Goal: Information Seeking & Learning: Learn about a topic

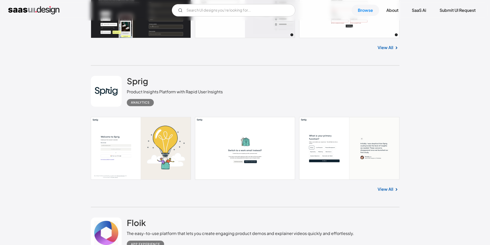
scroll to position [257, 0]
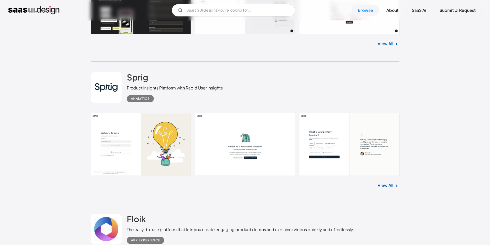
drag, startPoint x: 384, startPoint y: 190, endPoint x: 366, endPoint y: 187, distance: 18.7
click at [366, 187] on div "View All" at bounding box center [245, 184] width 309 height 17
click at [386, 187] on link "View All" at bounding box center [386, 186] width 16 height 6
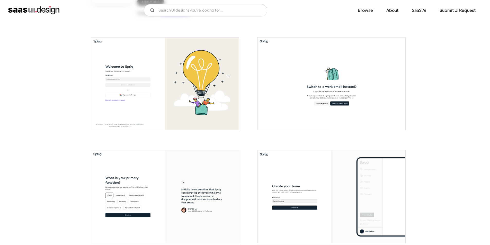
scroll to position [86, 0]
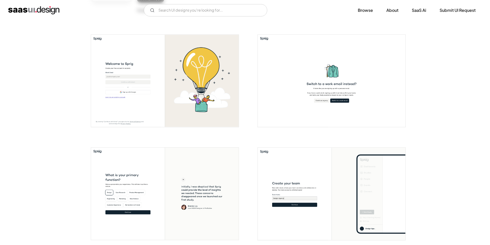
click at [150, 67] on img "open lightbox" at bounding box center [165, 81] width 148 height 92
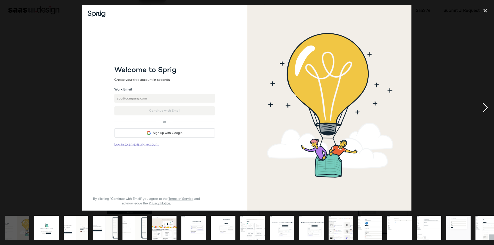
click at [487, 106] on div "next image" at bounding box center [486, 108] width 18 height 206
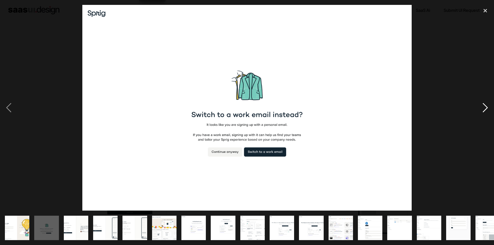
click at [487, 106] on div "next image" at bounding box center [486, 108] width 18 height 206
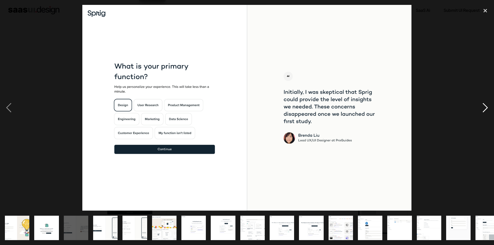
click at [487, 106] on div "next image" at bounding box center [486, 108] width 18 height 206
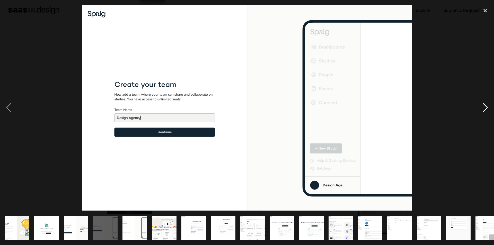
click at [487, 106] on div "next image" at bounding box center [486, 108] width 18 height 206
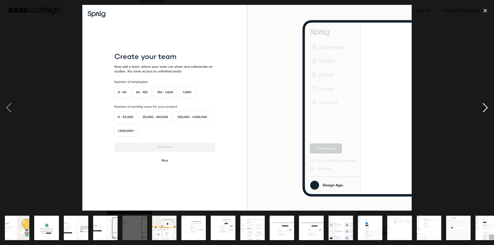
click at [487, 106] on div "next image" at bounding box center [486, 108] width 18 height 206
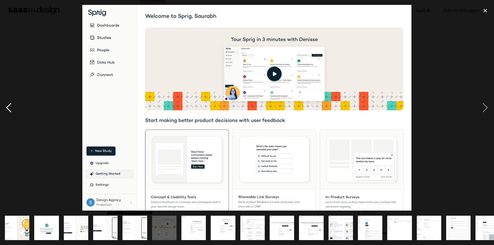
click at [11, 107] on div "previous image" at bounding box center [9, 108] width 18 height 206
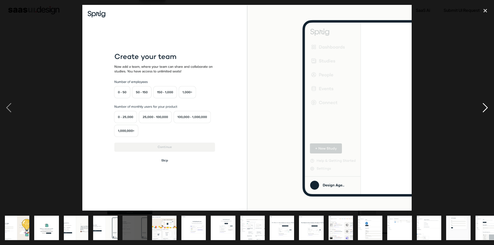
click at [488, 104] on div "next image" at bounding box center [486, 108] width 18 height 206
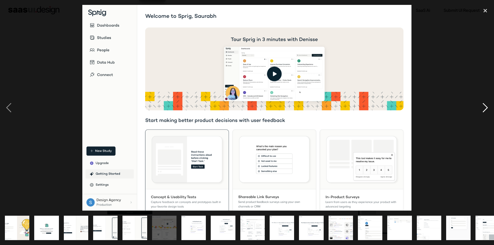
click at [488, 104] on div "next image" at bounding box center [486, 108] width 18 height 206
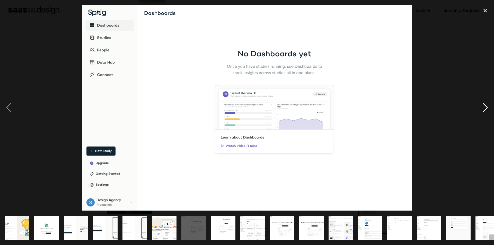
click at [488, 104] on div "next image" at bounding box center [486, 108] width 18 height 206
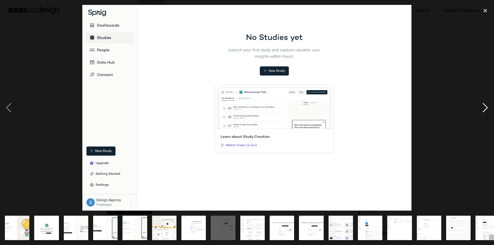
click at [488, 104] on div "next image" at bounding box center [486, 108] width 18 height 206
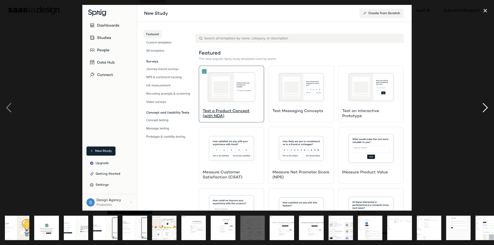
drag, startPoint x: 488, startPoint y: 104, endPoint x: 490, endPoint y: 79, distance: 24.5
click at [490, 79] on div "next image" at bounding box center [486, 108] width 18 height 206
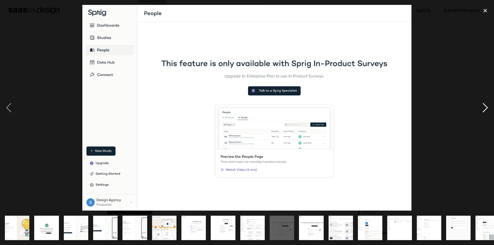
click at [484, 103] on div "next image" at bounding box center [486, 108] width 18 height 206
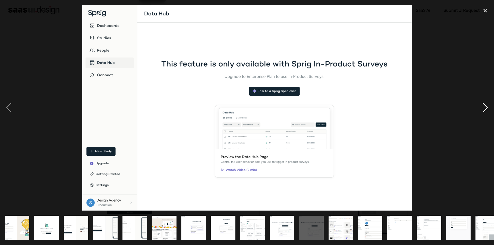
click at [484, 103] on div "next image" at bounding box center [486, 108] width 18 height 206
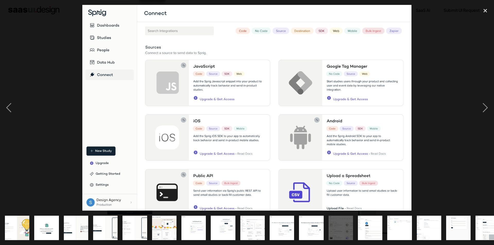
drag, startPoint x: 484, startPoint y: 103, endPoint x: 476, endPoint y: 56, distance: 48.0
click at [476, 56] on div at bounding box center [247, 108] width 494 height 206
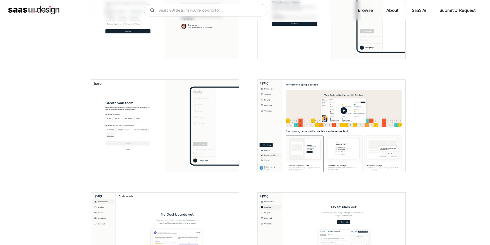
scroll to position [343, 0]
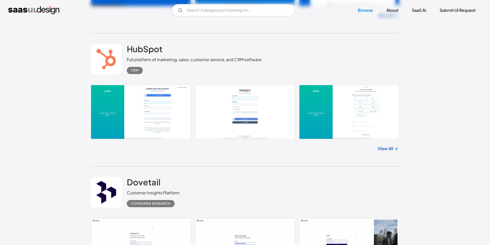
scroll to position [944, 0]
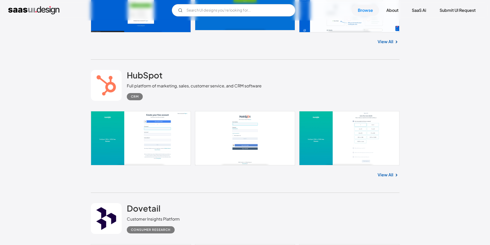
click at [241, 138] on link at bounding box center [245, 138] width 309 height 54
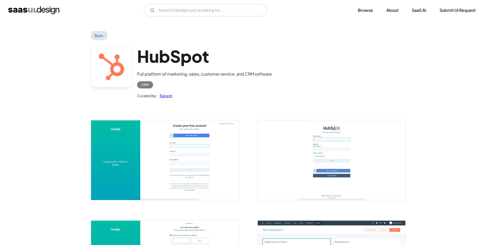
click at [134, 156] on img "open lightbox" at bounding box center [165, 160] width 148 height 80
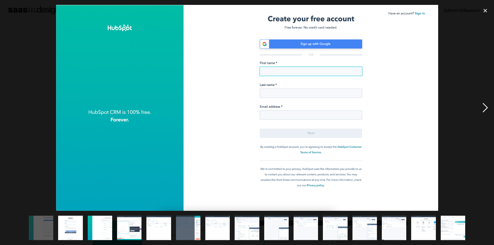
click at [487, 104] on div "next image" at bounding box center [486, 108] width 18 height 206
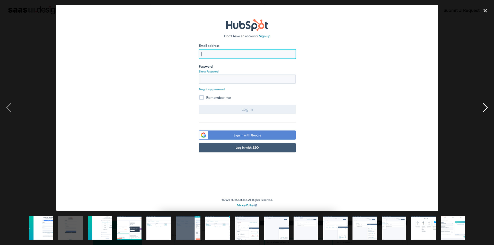
click at [487, 104] on div "next image" at bounding box center [486, 108] width 18 height 206
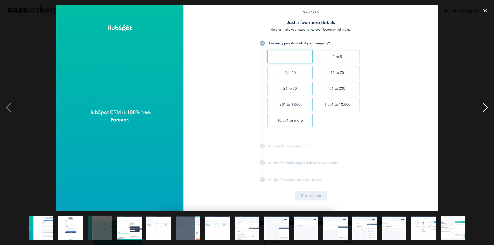
click at [487, 104] on div "next image" at bounding box center [486, 108] width 18 height 206
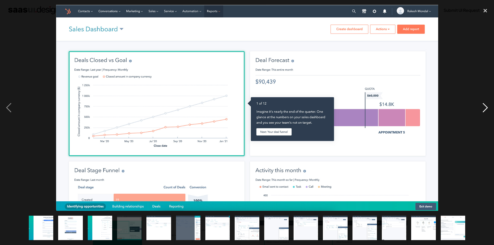
click at [487, 104] on div "next image" at bounding box center [486, 108] width 18 height 206
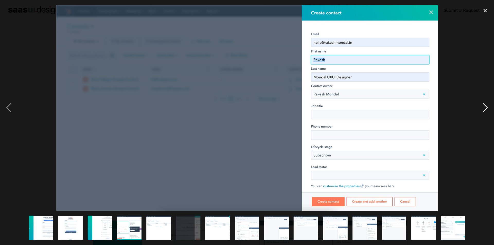
click at [487, 104] on div "next image" at bounding box center [486, 108] width 18 height 206
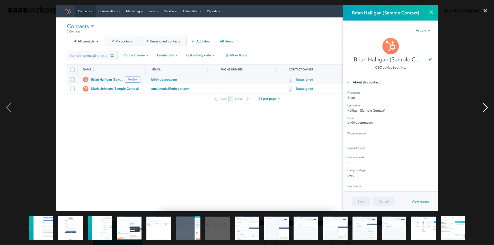
click at [487, 104] on div "next image" at bounding box center [486, 108] width 18 height 206
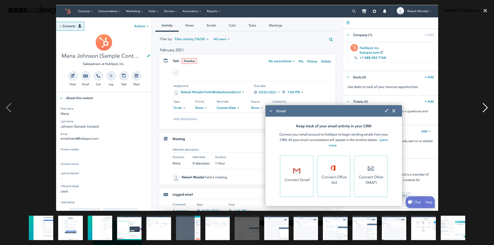
click at [488, 72] on div "next image" at bounding box center [486, 108] width 18 height 206
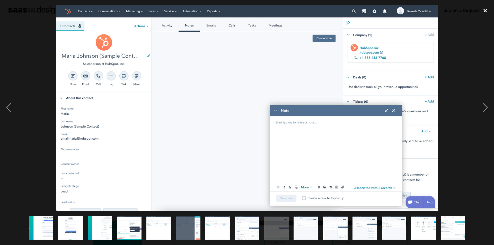
click at [489, 7] on div "close lightbox" at bounding box center [486, 10] width 18 height 11
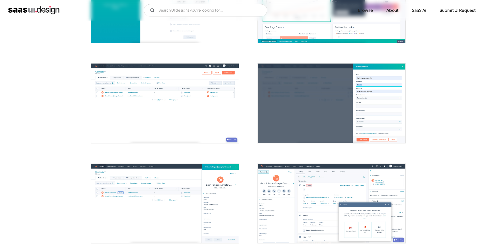
scroll to position [429, 0]
